Goal: Transaction & Acquisition: Purchase product/service

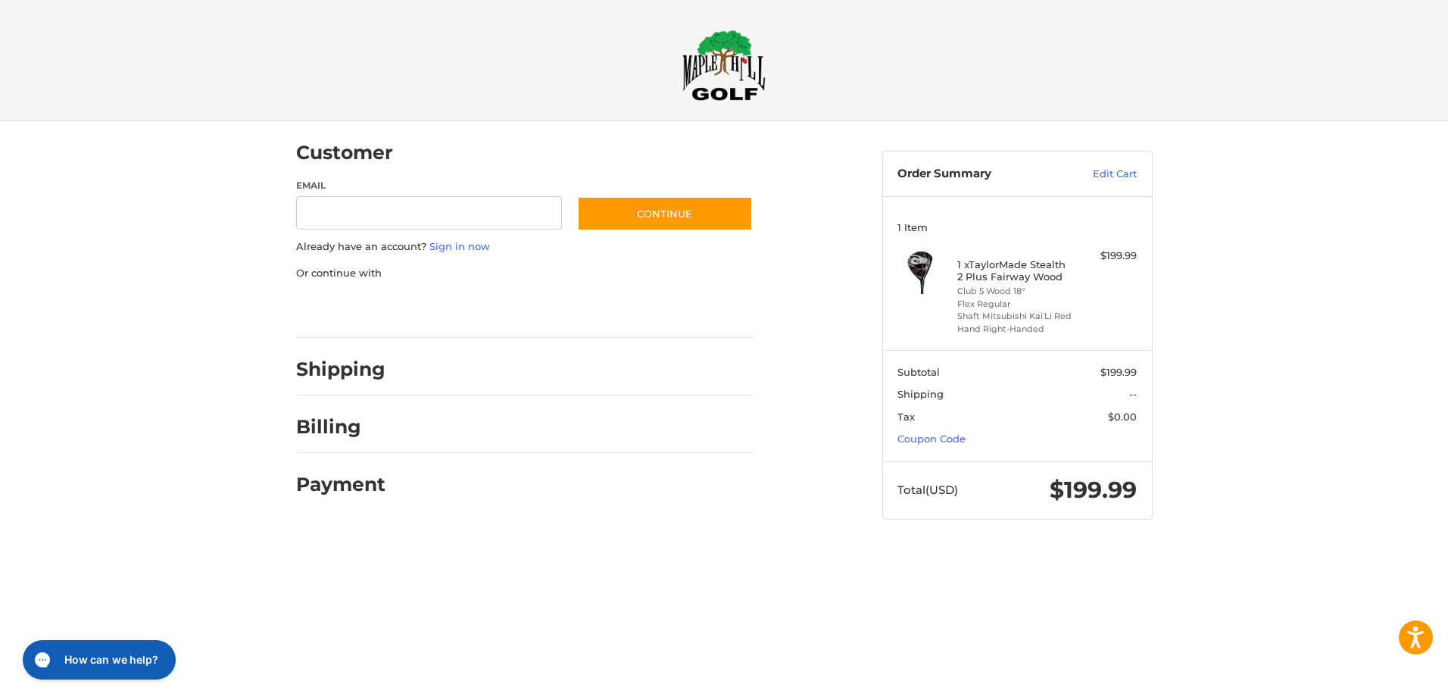
click at [344, 368] on h2 "Shipping" at bounding box center [340, 368] width 89 height 23
click at [391, 218] on input "Email" at bounding box center [429, 213] width 267 height 34
click at [222, 372] on div "Customer Guest Customer Email Subscribe to our newsletter. Continue Already hav…" at bounding box center [724, 334] width 1448 height 427
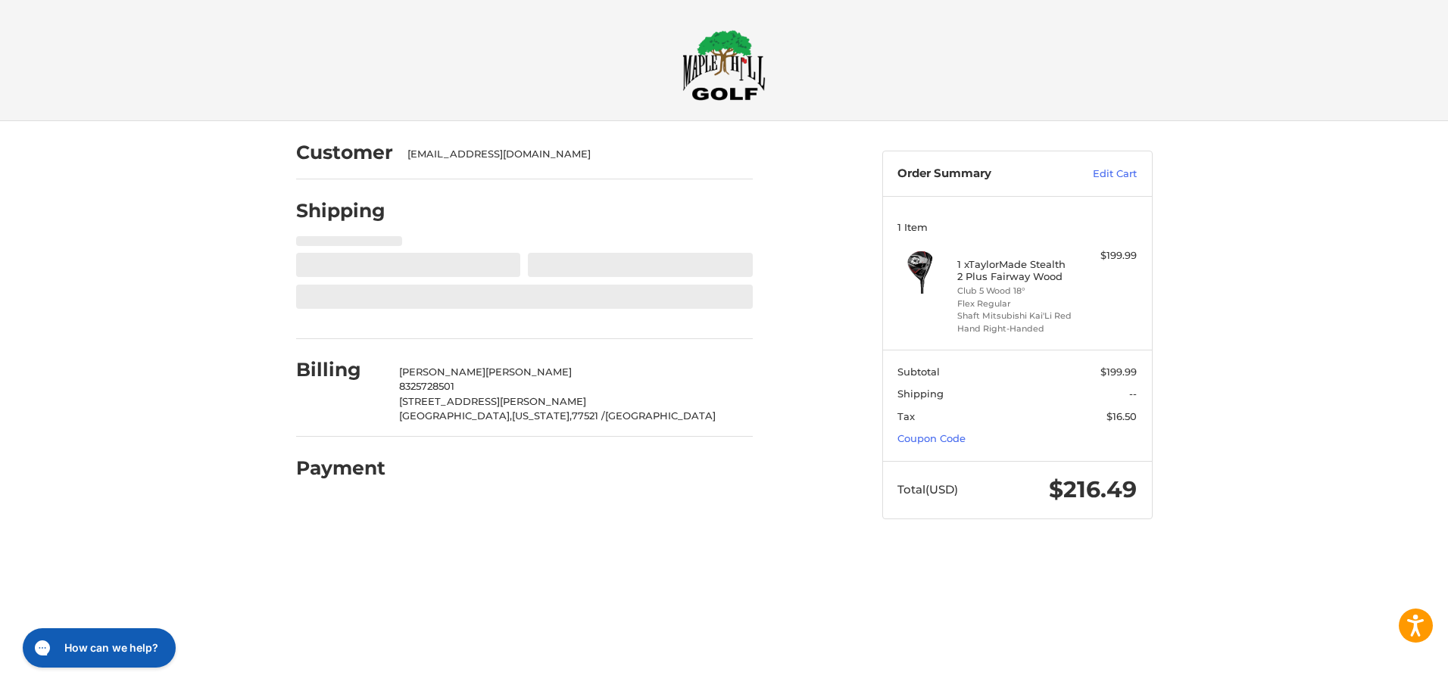
select select "**"
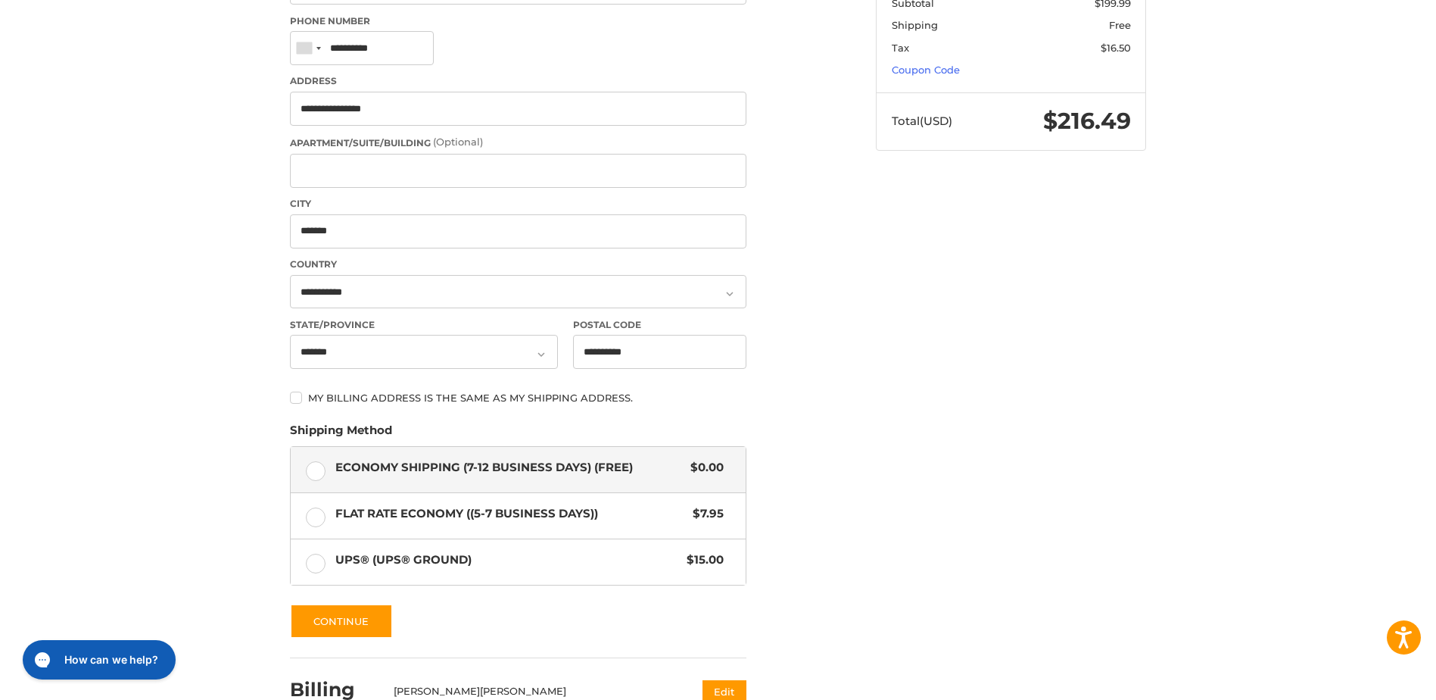
scroll to position [379, 0]
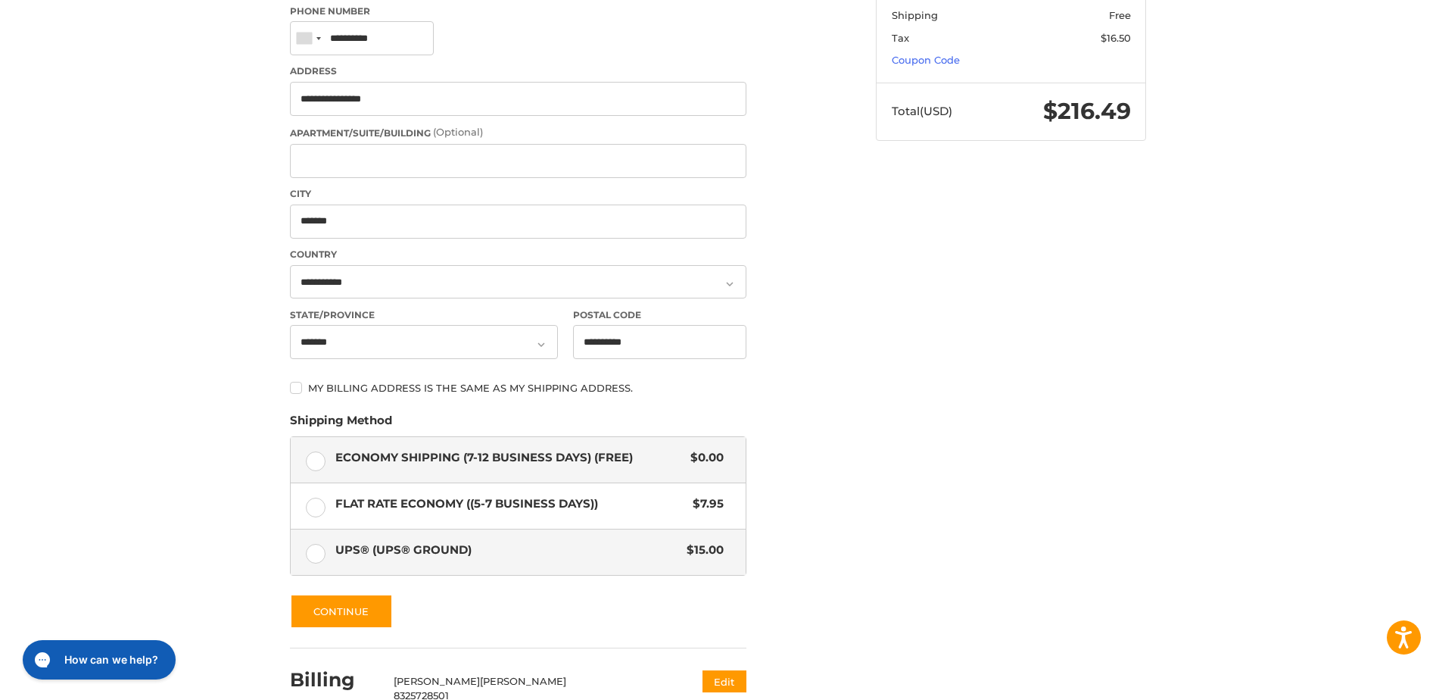
click at [370, 548] on span "UPS® (UPS® Ground)" at bounding box center [507, 549] width 344 height 17
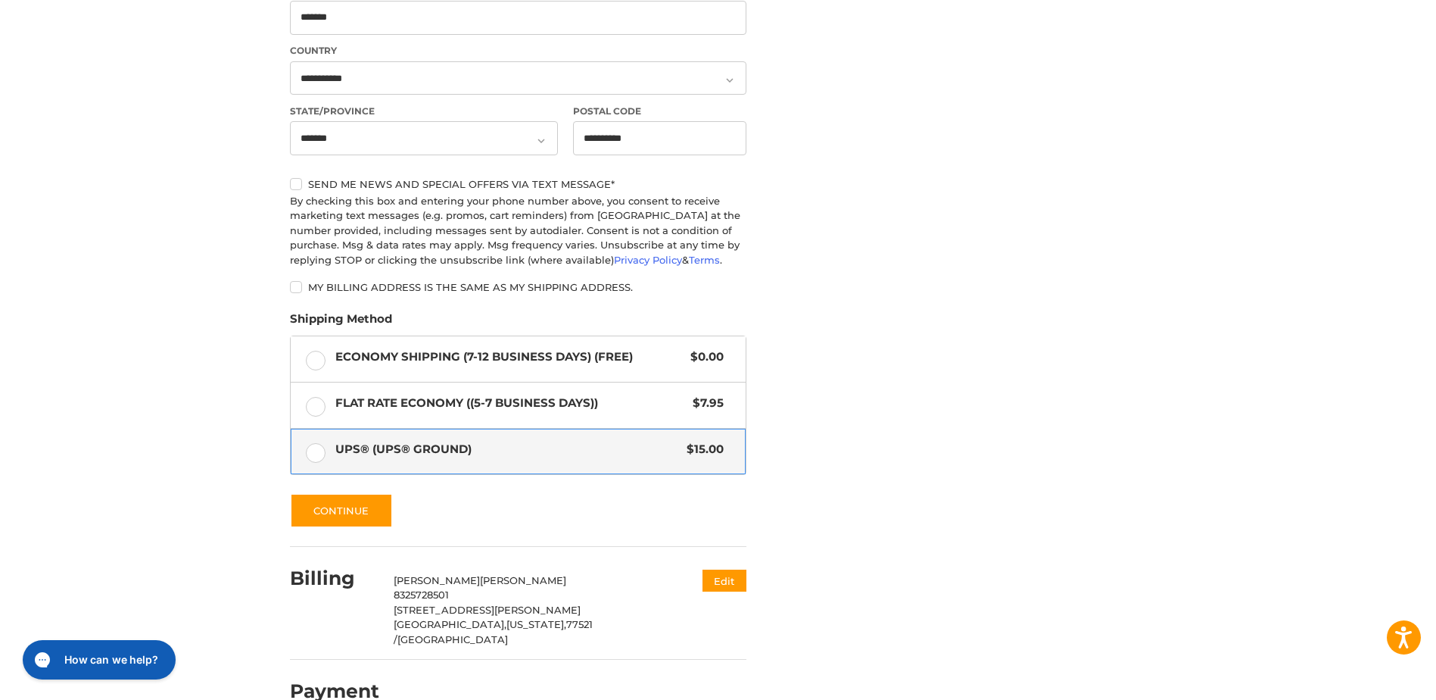
scroll to position [600, 0]
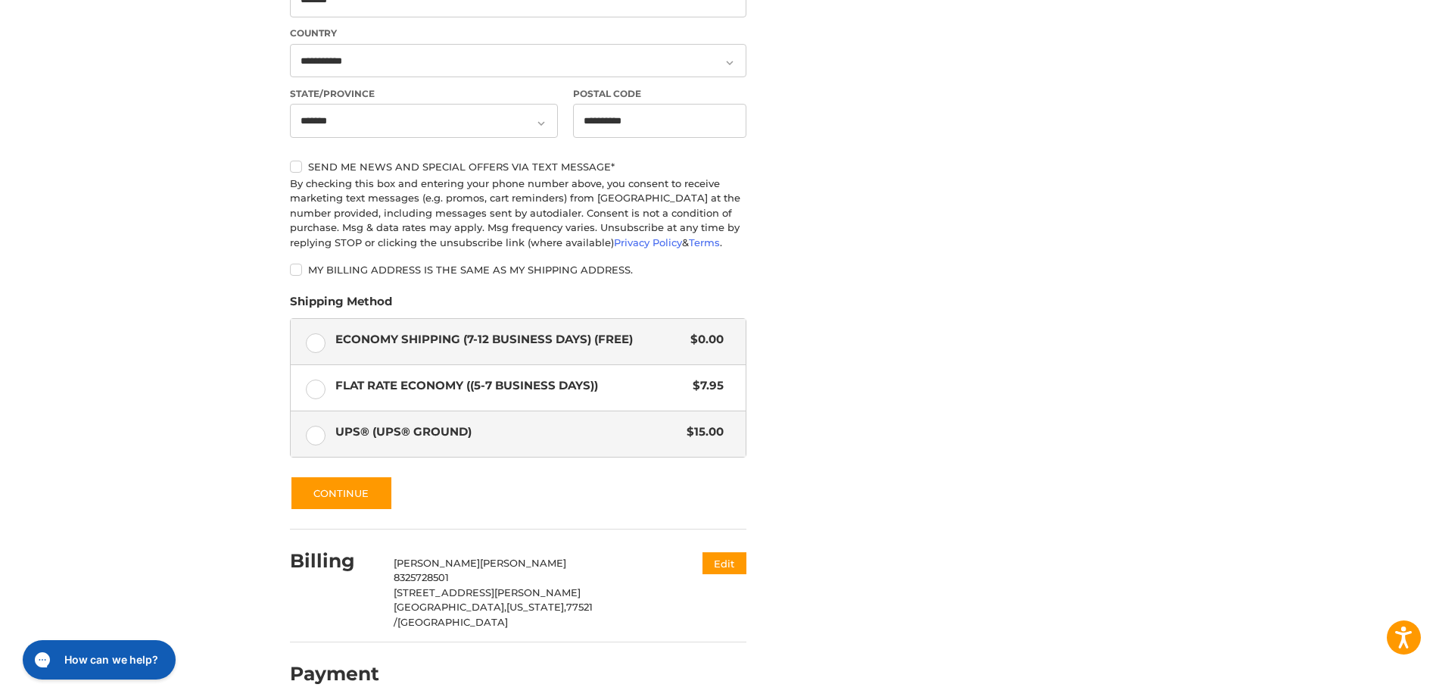
click at [332, 338] on label "Economy Shipping (7-12 Business Days) (Free) $0.00" at bounding box center [518, 341] width 455 height 45
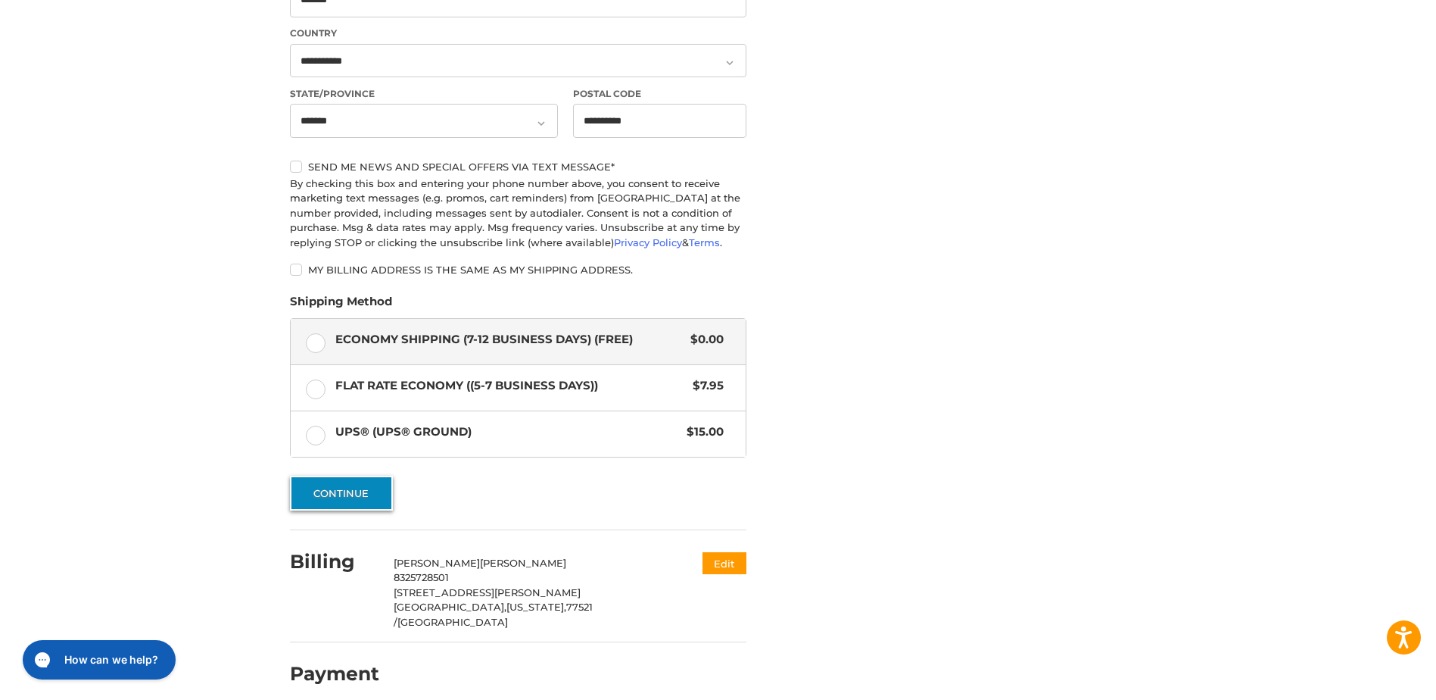
click at [335, 497] on button "Continue" at bounding box center [341, 492] width 103 height 35
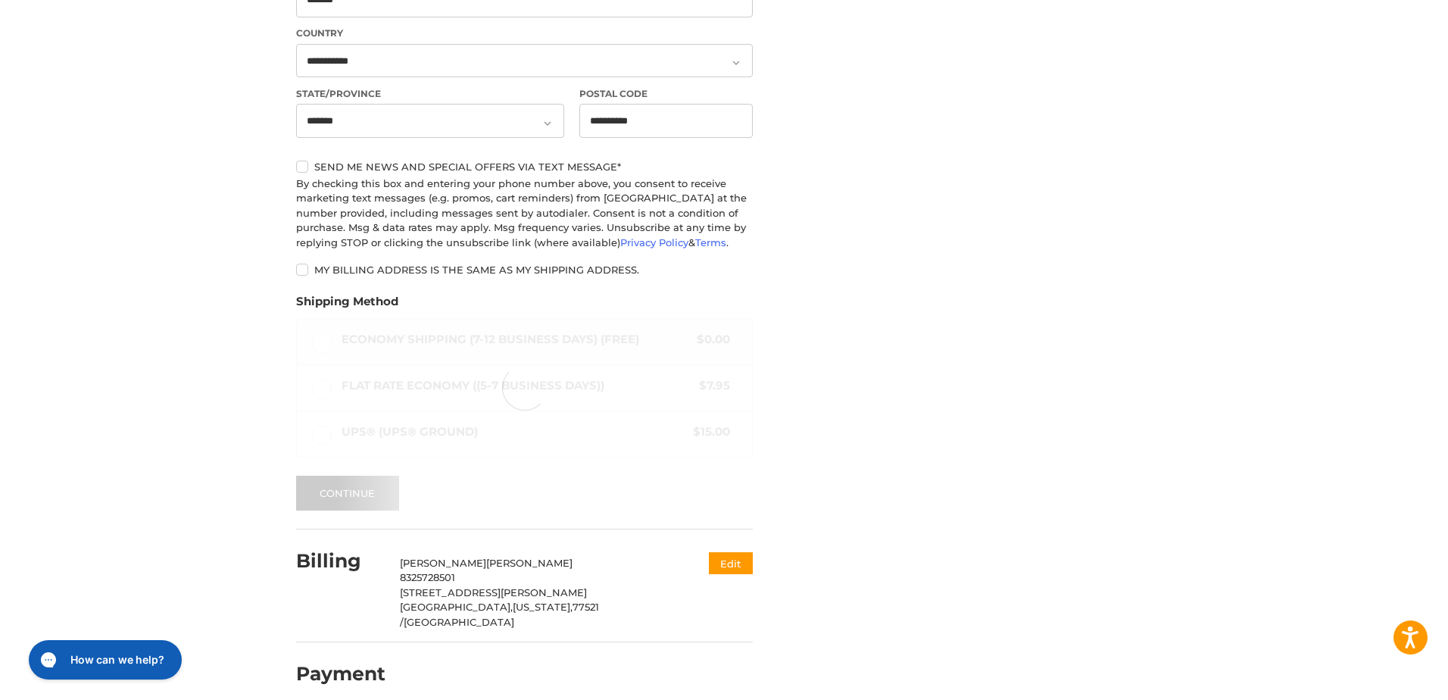
scroll to position [0, 0]
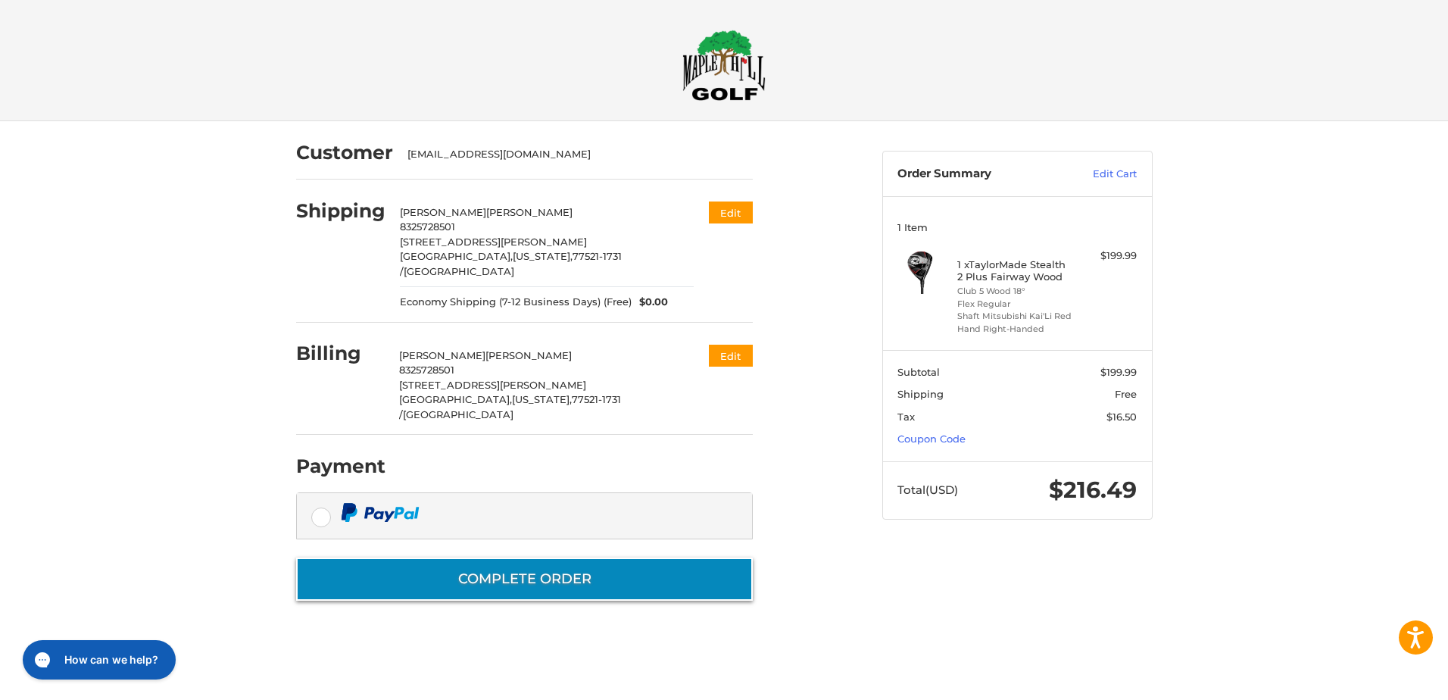
click at [396, 557] on button "Complete order" at bounding box center [524, 578] width 457 height 43
